Goal: Navigation & Orientation: Find specific page/section

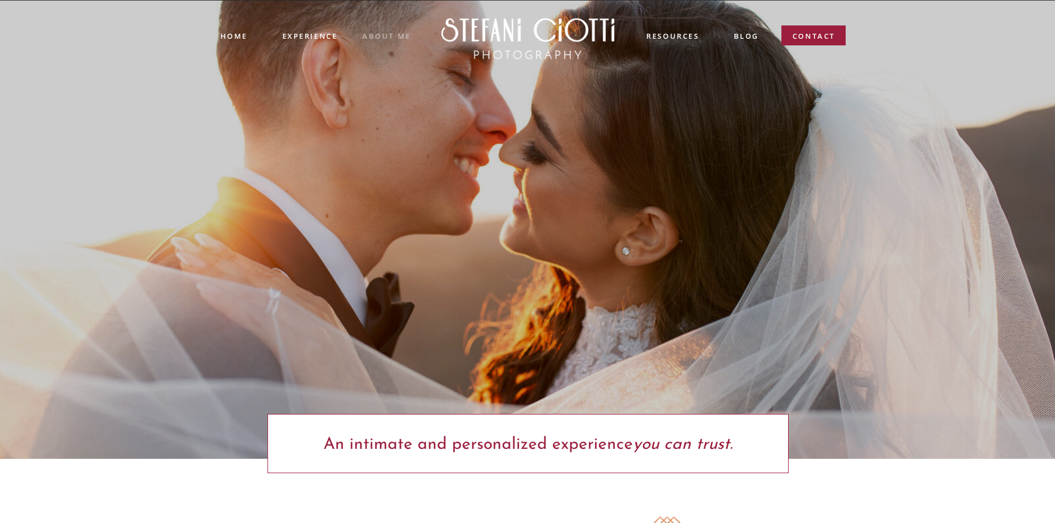
click at [387, 37] on nav "ABOUT ME" at bounding box center [386, 35] width 49 height 10
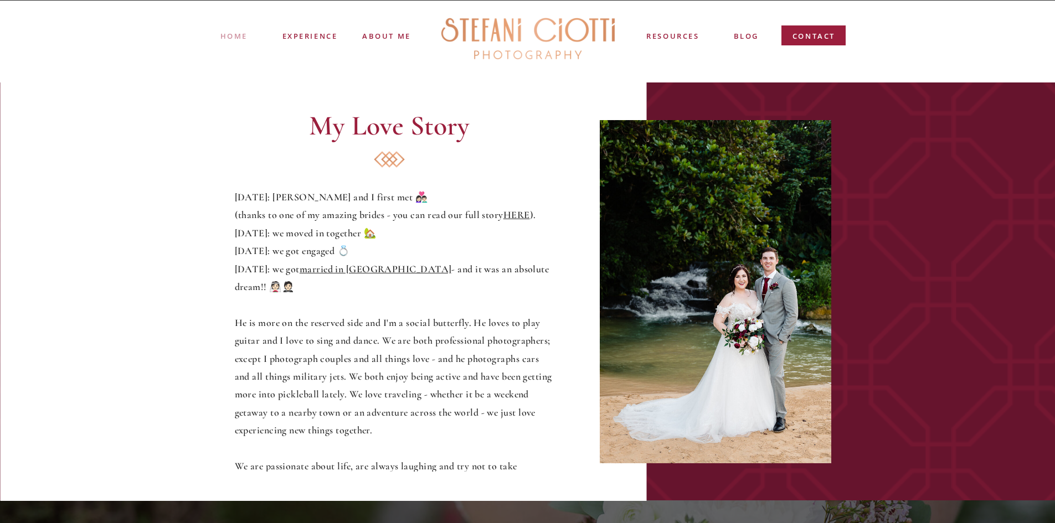
click at [239, 38] on nav "Home" at bounding box center [233, 35] width 27 height 11
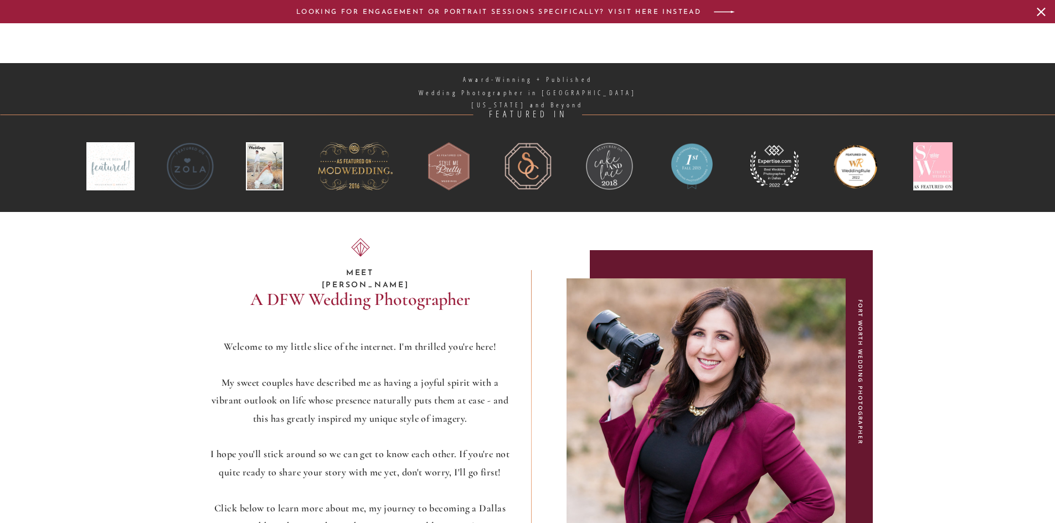
scroll to position [2373, 0]
